Goal: Information Seeking & Learning: Learn about a topic

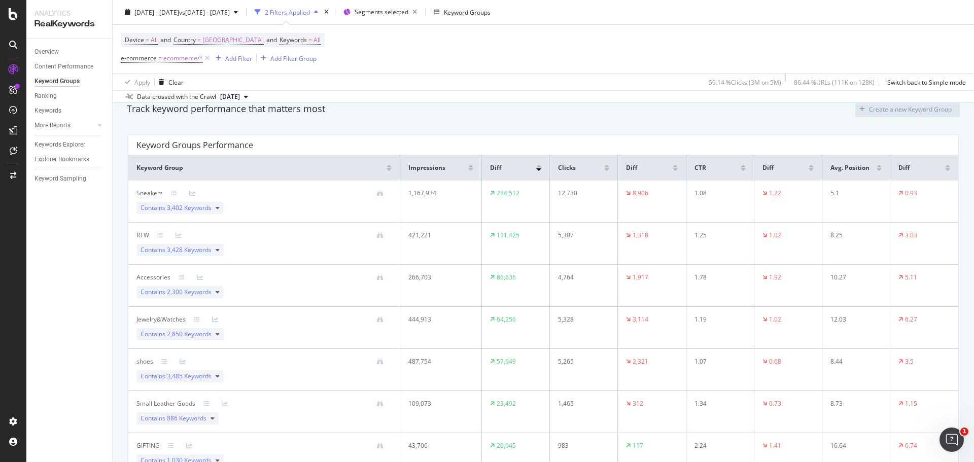
scroll to position [101, 0]
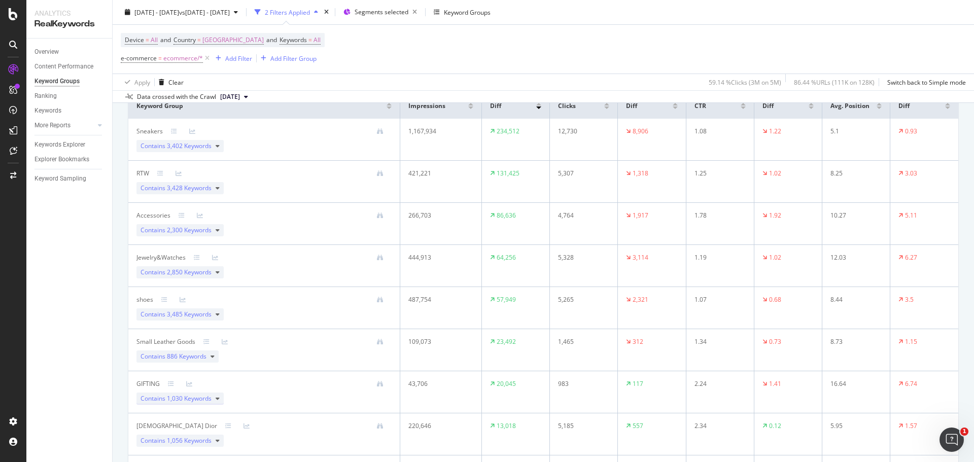
click at [218, 279] on icon at bounding box center [218, 399] width 4 height 6
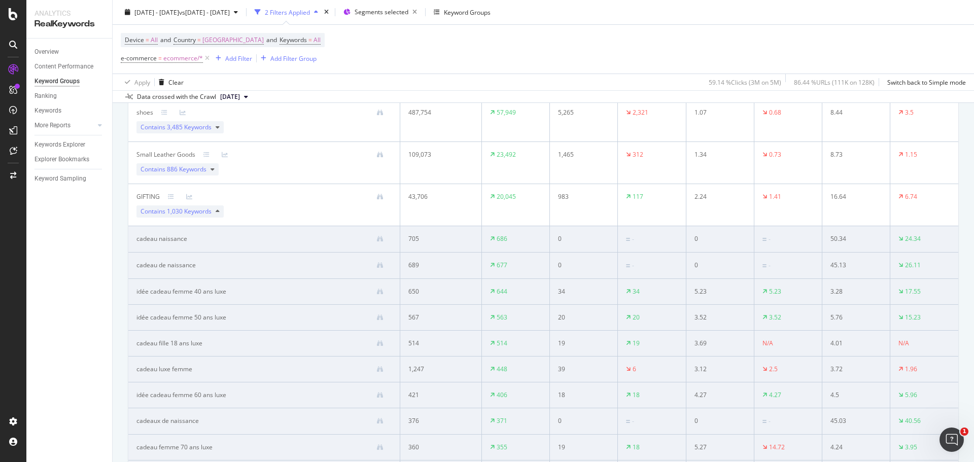
scroll to position [304, 0]
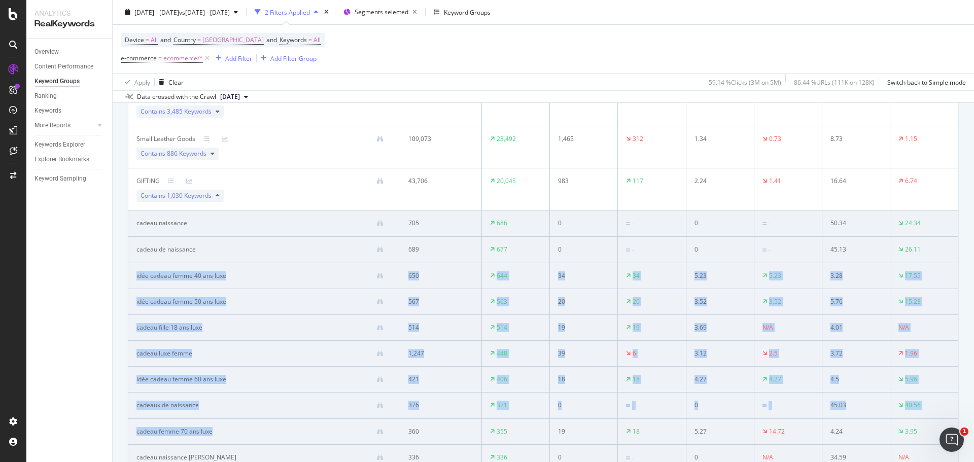
drag, startPoint x: 135, startPoint y: 273, endPoint x: 294, endPoint y: 433, distance: 225.2
click at [294, 279] on tbody "Sneakers Contains 3,402 Keywords 1,167,934 234,512 12,730 8,906 1.08 1.22 5.1 0…" at bounding box center [543, 438] width 830 height 1044
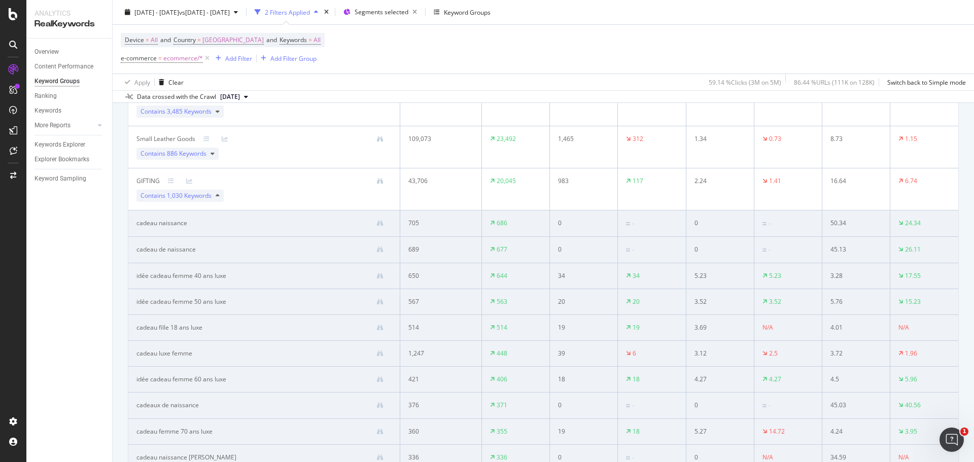
click at [114, 279] on div "Track keyword performance that matters most Create a new Keyword Group Keyword …" at bounding box center [543, 422] width 861 height 1196
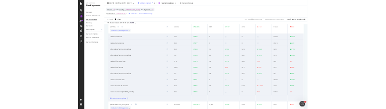
scroll to position [355, 0]
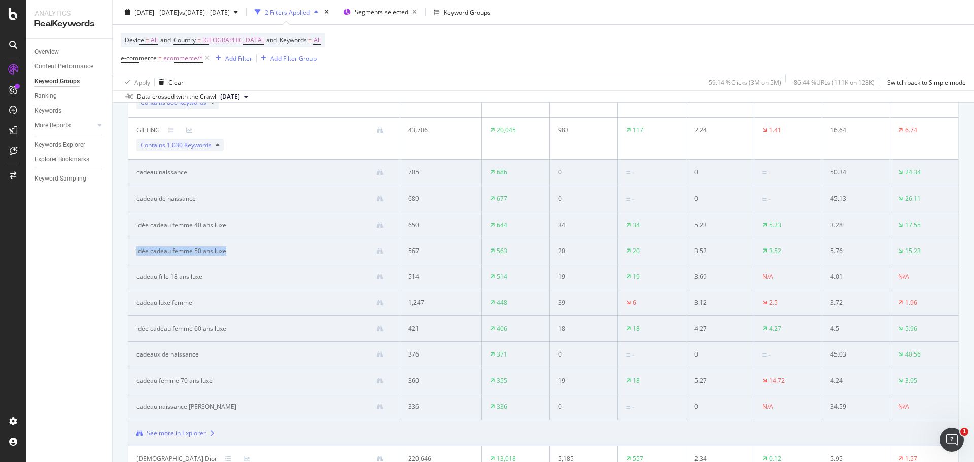
drag, startPoint x: 233, startPoint y: 253, endPoint x: 132, endPoint y: 257, distance: 101.5
click at [132, 257] on td "idée cadeau femme 50 ans luxe" at bounding box center [264, 251] width 272 height 26
copy div "idée cadeau femme 50 ans luxe"
click at [233, 224] on div at bounding box center [308, 225] width 165 height 7
drag, startPoint x: 232, startPoint y: 225, endPoint x: 132, endPoint y: 226, distance: 99.9
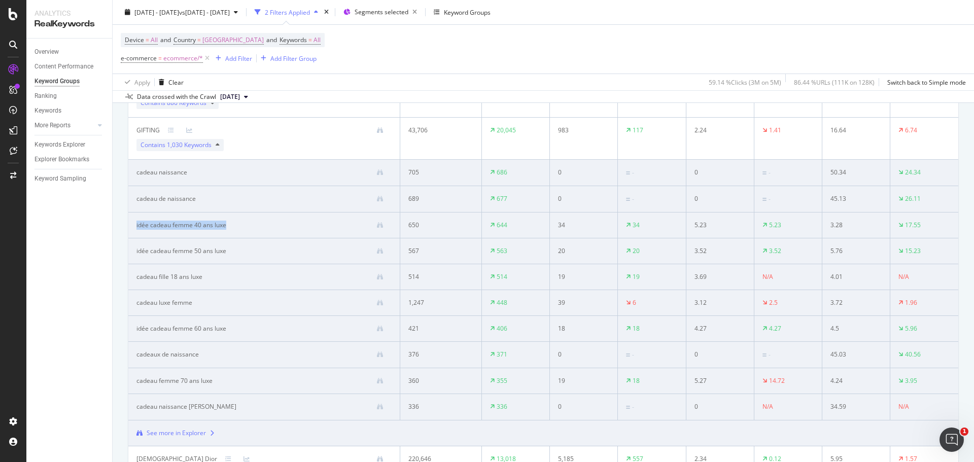
click at [132, 226] on td "idée cadeau femme 40 ans luxe" at bounding box center [264, 225] width 272 height 26
copy div "idée cadeau femme 40 ans luxe"
click at [114, 279] on div "Track keyword performance that matters most Create a new Keyword Group Keyword …" at bounding box center [543, 371] width 861 height 1196
drag, startPoint x: 214, startPoint y: 278, endPoint x: 135, endPoint y: 278, distance: 79.1
click at [135, 278] on td "cadeau fille 18 ans luxe" at bounding box center [264, 277] width 272 height 26
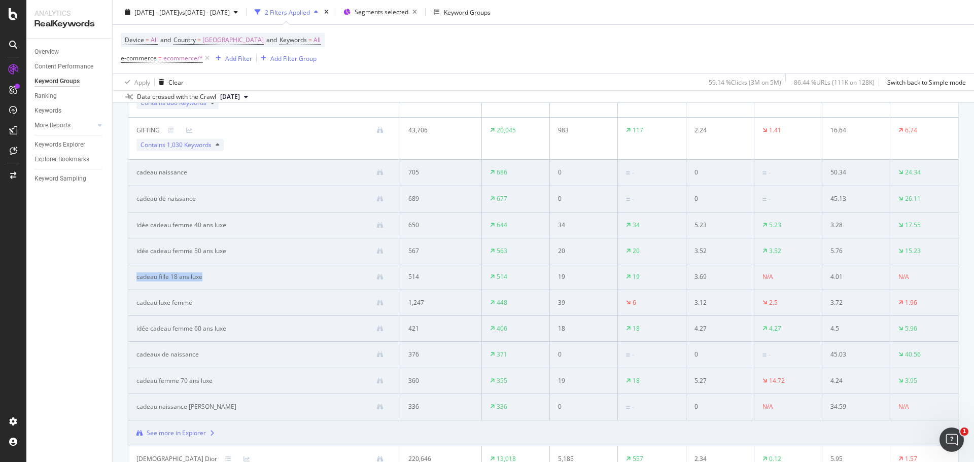
copy div "cadeau fille 18 ans luxe"
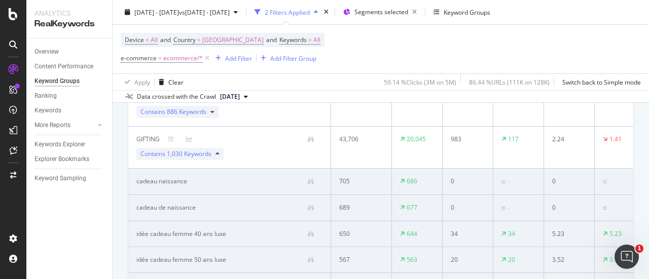
scroll to position [254, 0]
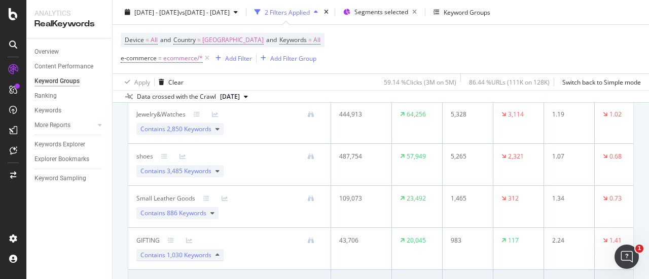
click at [209, 253] on span "1,030 Keywords" at bounding box center [189, 255] width 45 height 9
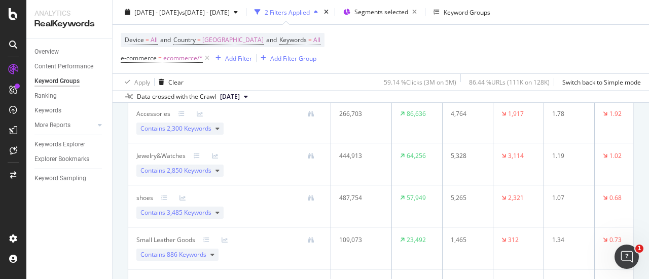
scroll to position [101, 0]
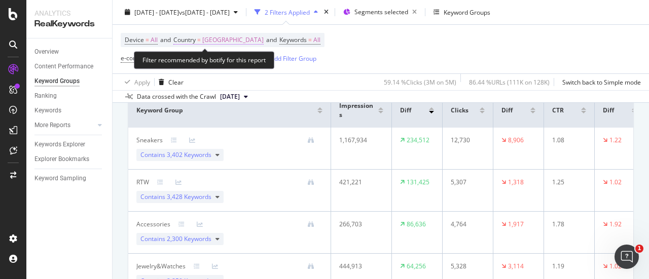
click at [215, 40] on span "[GEOGRAPHIC_DATA]" at bounding box center [232, 40] width 61 height 14
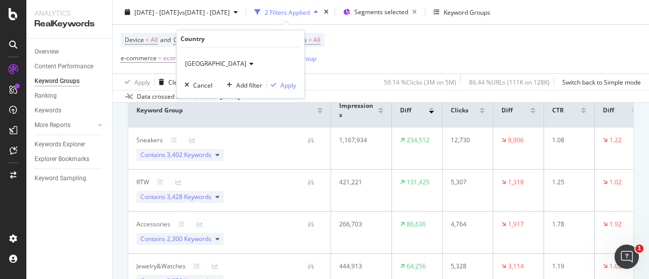
click at [205, 54] on div "France Cancel Add filter Apply" at bounding box center [240, 73] width 128 height 51
click at [206, 60] on div "[GEOGRAPHIC_DATA]" at bounding box center [241, 64] width 112 height 16
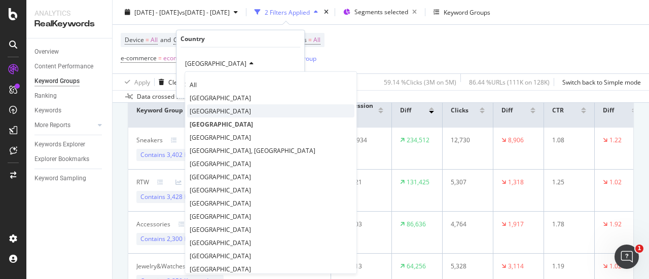
click at [247, 113] on span "[GEOGRAPHIC_DATA]" at bounding box center [220, 110] width 61 height 9
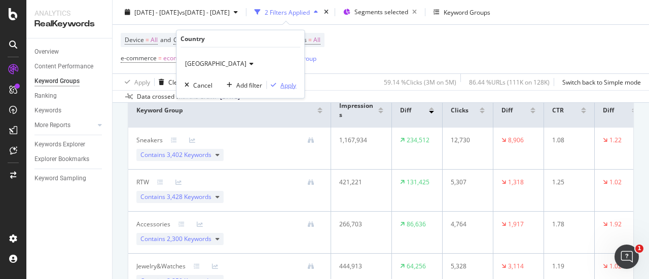
click at [282, 88] on div "Apply" at bounding box center [288, 85] width 16 height 9
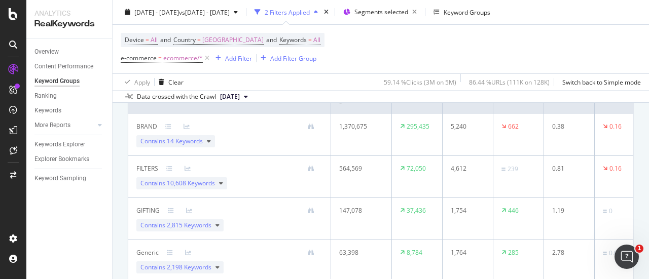
scroll to position [51, 0]
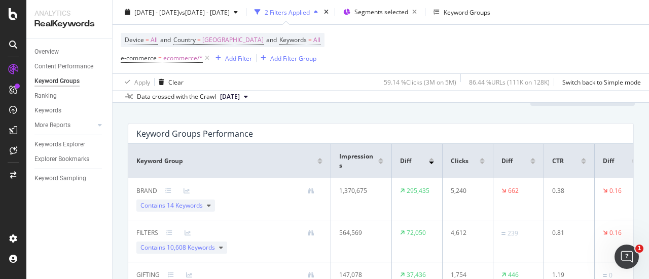
click at [483, 162] on div at bounding box center [482, 163] width 5 height 3
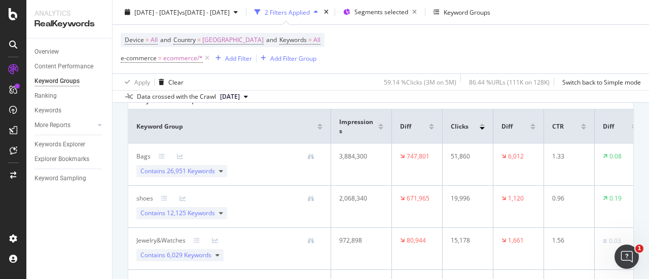
scroll to position [101, 0]
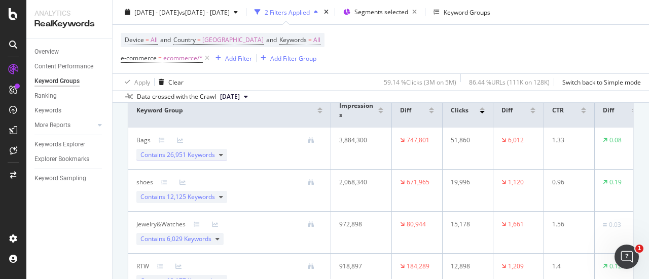
click at [170, 150] on div "Contains 26,951 Keywords" at bounding box center [181, 155] width 91 height 12
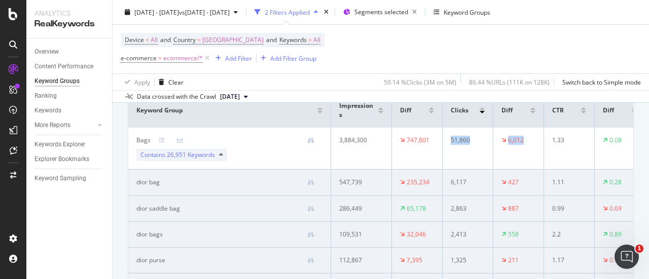
drag, startPoint x: 445, startPoint y: 139, endPoint x: 530, endPoint y: 141, distance: 85.2
click at [530, 141] on tr "Bags Contains 26,951 Keywords 3,884,300 747,801 51,860 6,012 1.33 0.08 9.49 0.22" at bounding box center [437, 149] width 619 height 42
copy tr "51,860 6,012"
click at [221, 157] on icon at bounding box center [221, 155] width 4 height 6
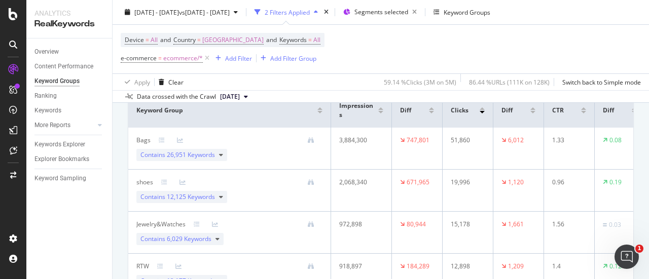
click at [532, 112] on div at bounding box center [532, 112] width 5 height 3
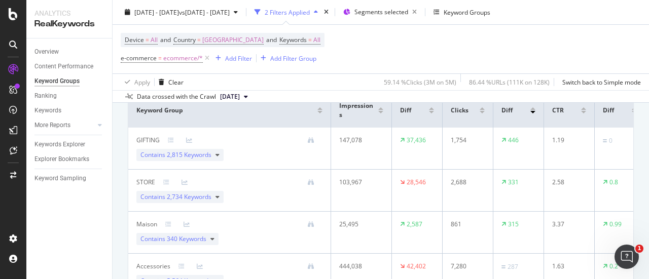
click at [534, 109] on div at bounding box center [532, 109] width 5 height 3
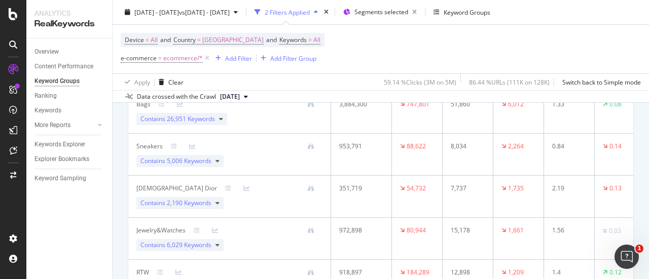
scroll to position [152, 0]
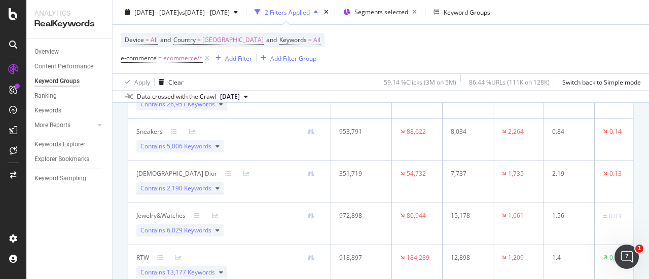
click at [210, 187] on span "2,190 Keywords" at bounding box center [189, 188] width 45 height 9
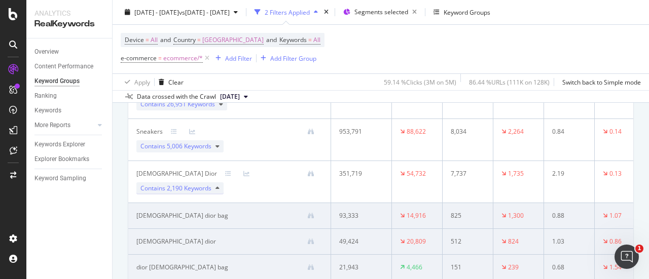
click at [215, 184] on div "Contains 2,190 Keywords" at bounding box center [179, 189] width 87 height 12
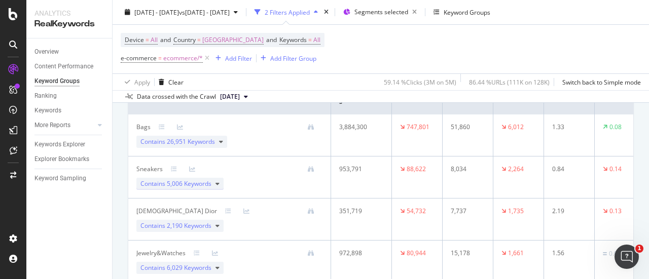
scroll to position [101, 0]
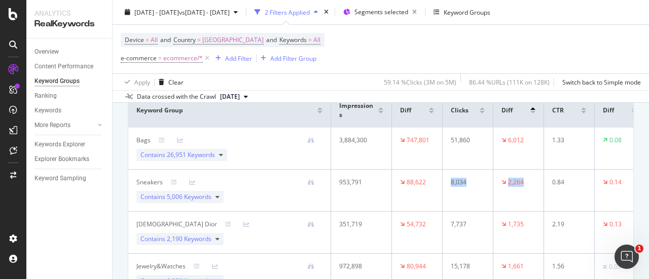
drag, startPoint x: 451, startPoint y: 182, endPoint x: 525, endPoint y: 182, distance: 73.5
click at [525, 182] on tr "Sneakers Contains 5,006 Keywords 953,791 88,622 8,034 2,264 0.84 0.14 6.73 2.36" at bounding box center [437, 191] width 619 height 42
copy tr "8,034 2,264"
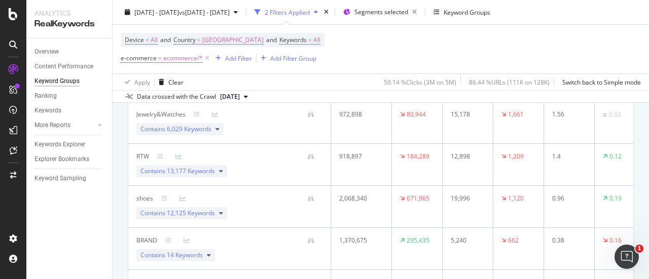
scroll to position [152, 0]
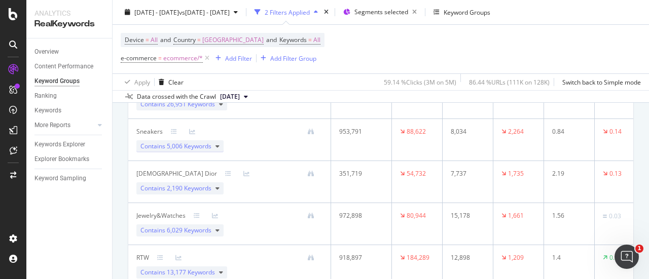
click at [211, 145] on div "Contains 5,006 Keywords" at bounding box center [179, 146] width 87 height 12
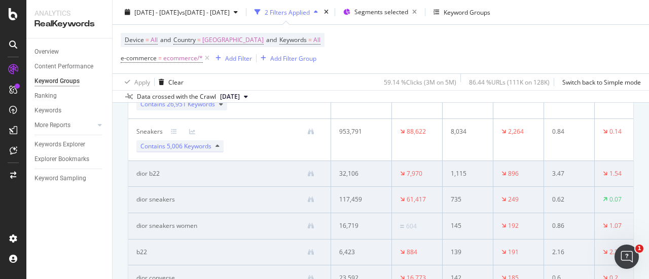
click at [214, 150] on div "Contains 5,006 Keywords" at bounding box center [179, 146] width 87 height 12
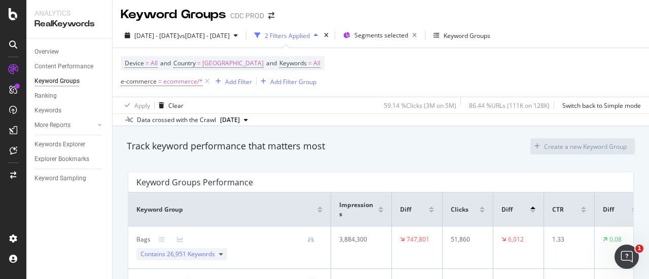
scroll to position [0, 0]
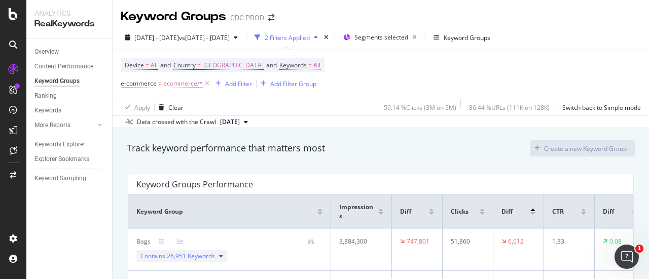
click at [534, 214] on div at bounding box center [532, 213] width 5 height 3
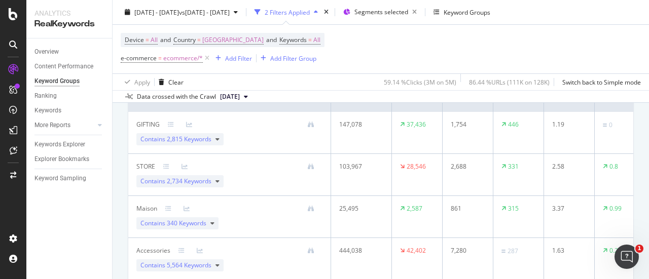
scroll to position [101, 0]
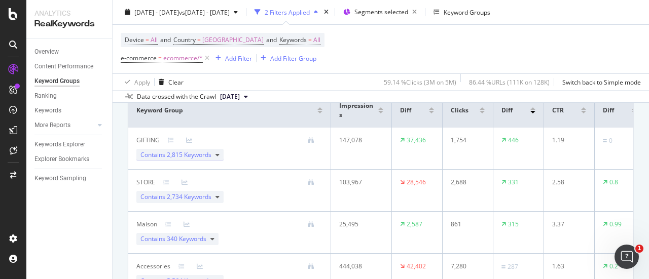
click at [213, 152] on div "Contains 2,815 Keywords" at bounding box center [179, 155] width 87 height 12
